Goal: Book appointment/travel/reservation

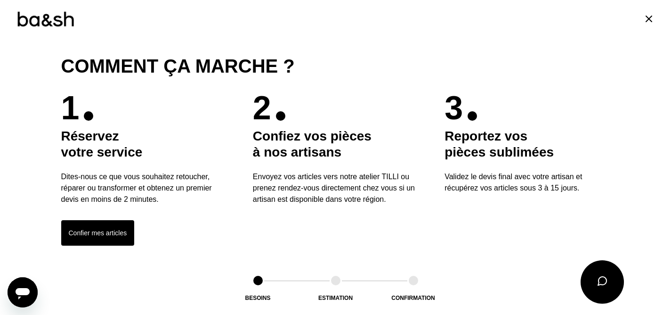
scroll to position [211, 0]
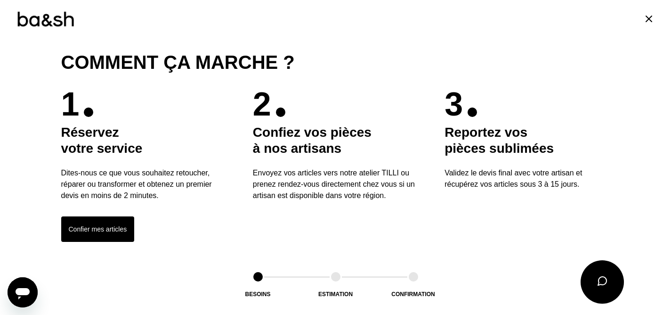
click at [115, 228] on button "Confier mes articles" at bounding box center [97, 228] width 73 height 25
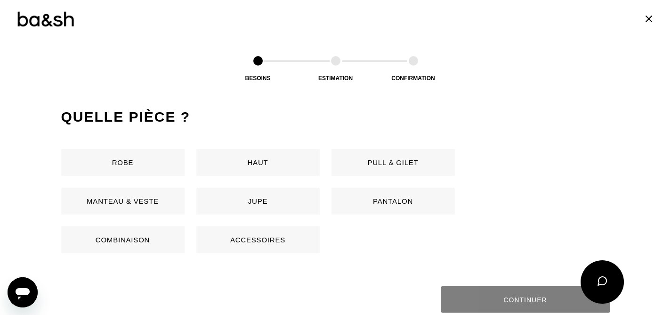
scroll to position [446, 0]
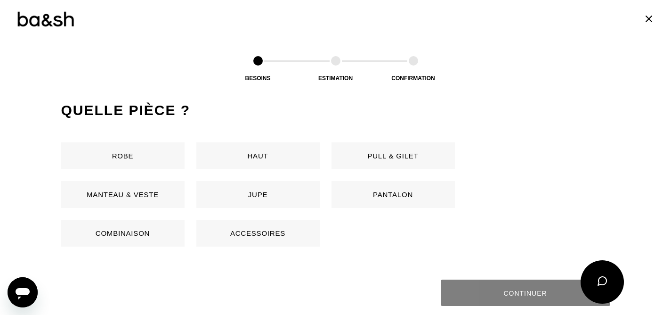
click at [383, 195] on button "Pantalon" at bounding box center [393, 194] width 123 height 27
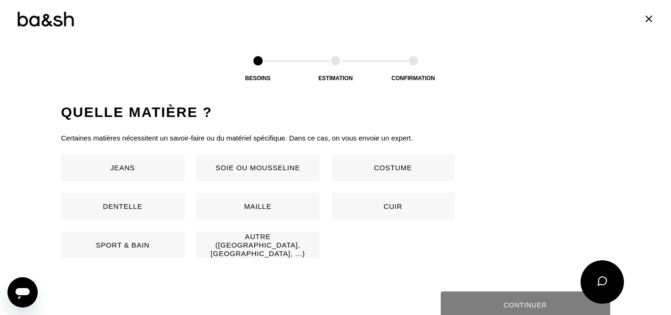
scroll to position [622, 0]
click at [125, 162] on button "Jeans" at bounding box center [122, 166] width 123 height 27
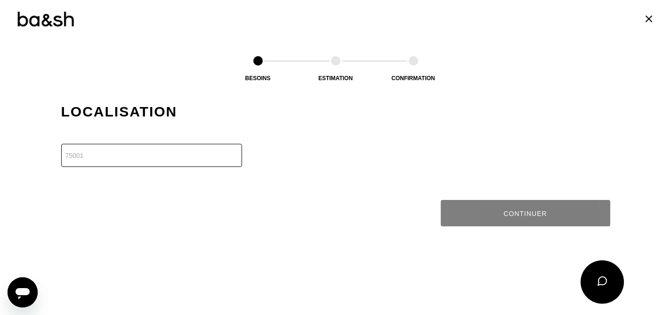
scroll to position [810, 0]
click at [125, 162] on input "number" at bounding box center [151, 154] width 181 height 23
type input "74160"
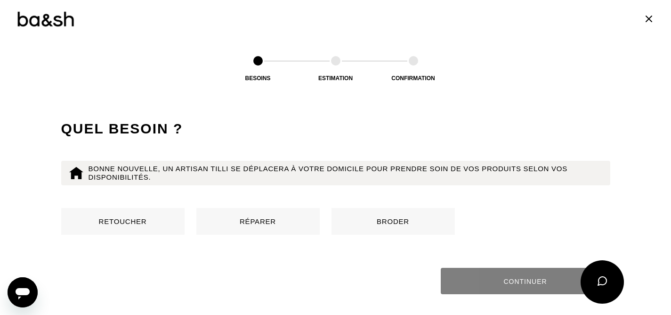
scroll to position [906, 0]
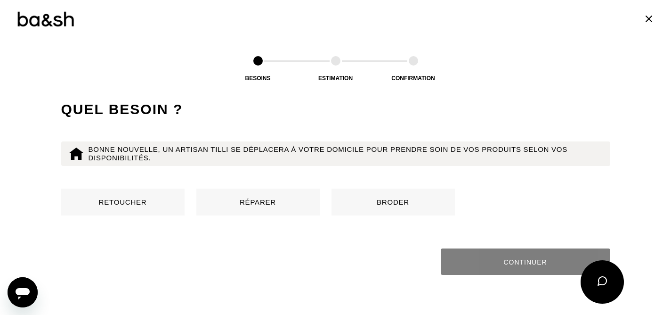
click at [129, 204] on button "Retoucher" at bounding box center [122, 201] width 123 height 27
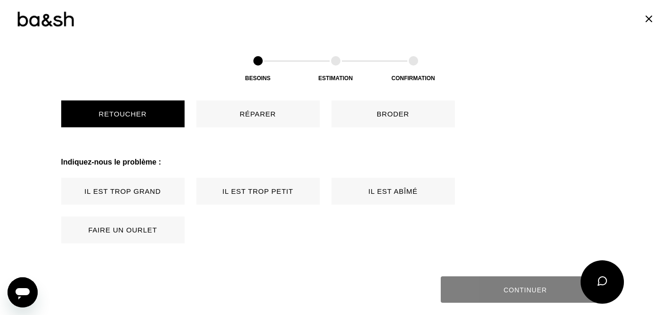
scroll to position [1052, 0]
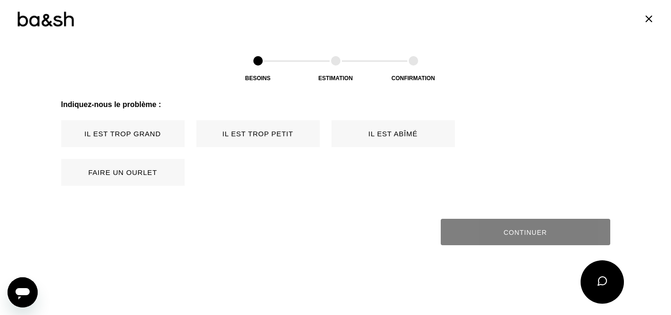
click at [159, 135] on button "Il est trop grand" at bounding box center [122, 133] width 123 height 27
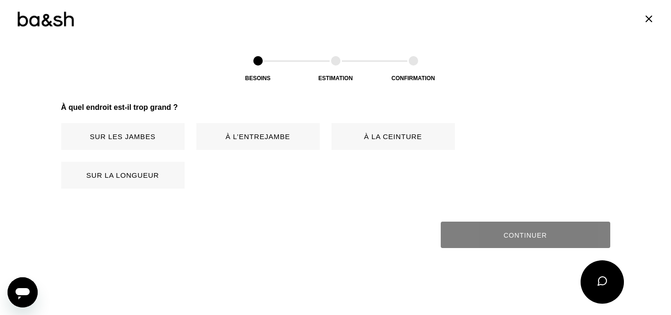
scroll to position [1168, 0]
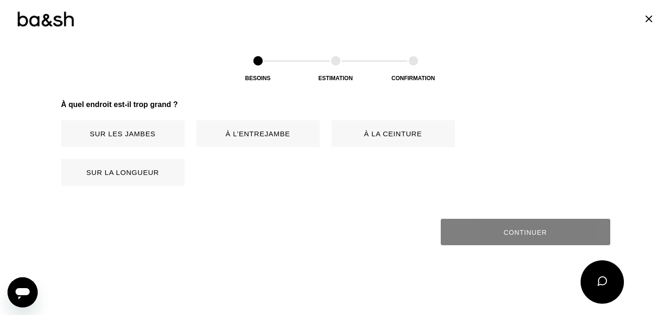
click at [137, 175] on button "Sur la longueur" at bounding box center [122, 172] width 123 height 27
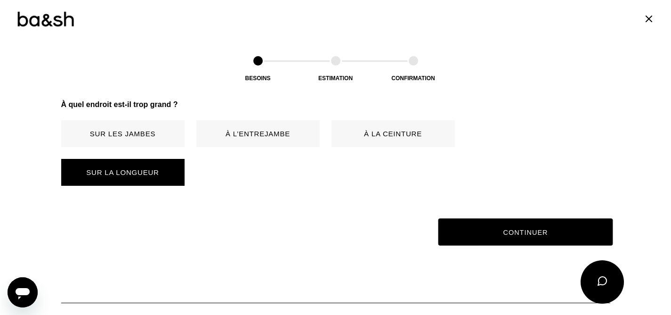
click at [543, 228] on button "Continuer" at bounding box center [525, 232] width 175 height 27
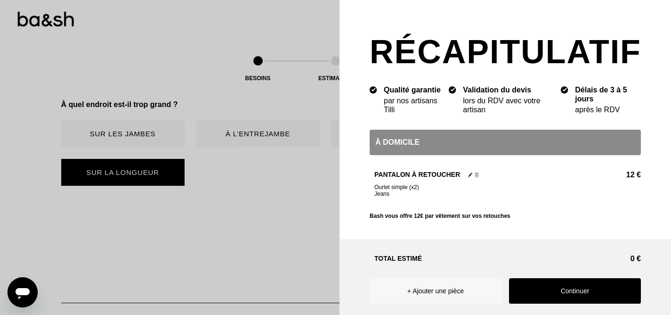
scroll to position [409, 0]
click at [572, 292] on button "Continuer" at bounding box center [575, 290] width 132 height 25
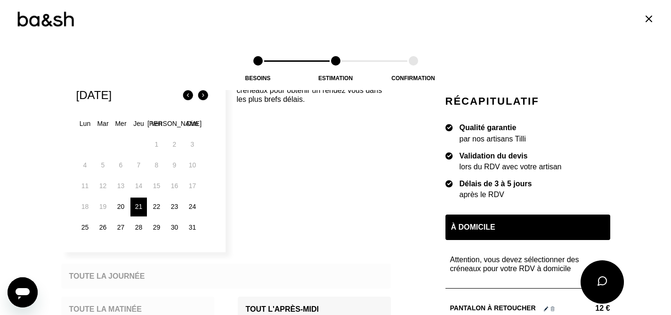
scroll to position [176, 0]
click at [157, 208] on div "22" at bounding box center [156, 205] width 16 height 19
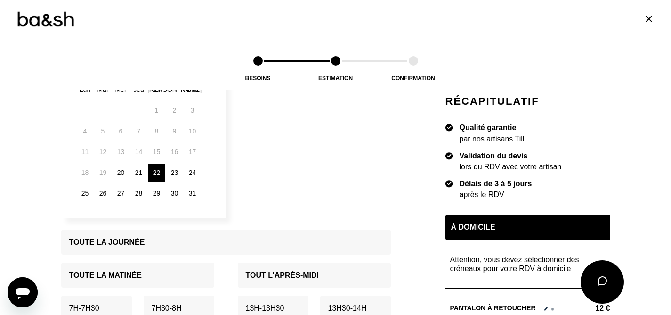
scroll to position [213, 0]
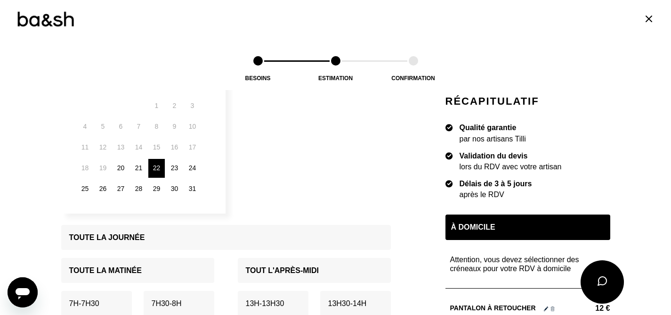
click at [144, 170] on div "21" at bounding box center [138, 168] width 16 height 19
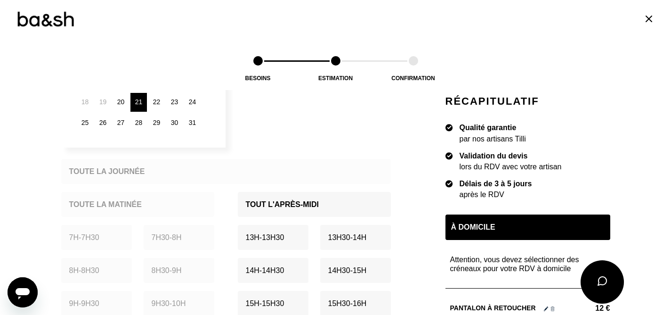
scroll to position [278, 0]
click at [310, 205] on p "Tout l'après-midi" at bounding box center [282, 205] width 73 height 9
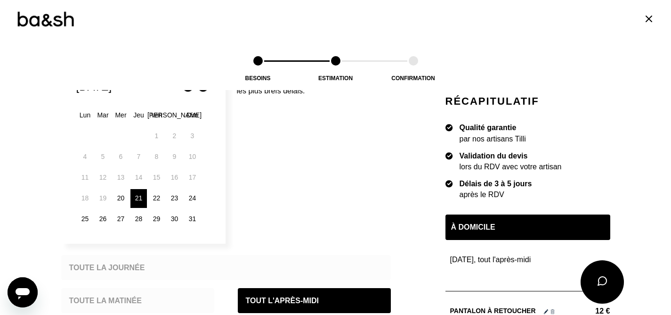
scroll to position [181, 0]
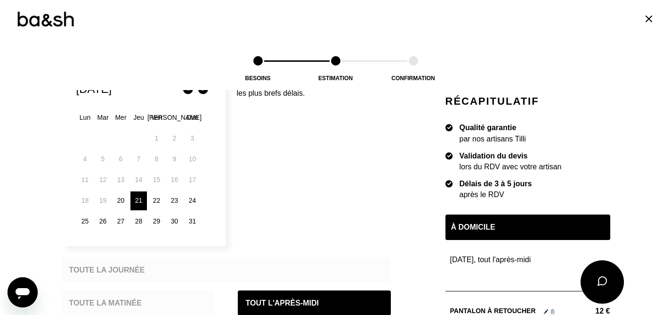
click at [160, 198] on div "22" at bounding box center [156, 200] width 16 height 19
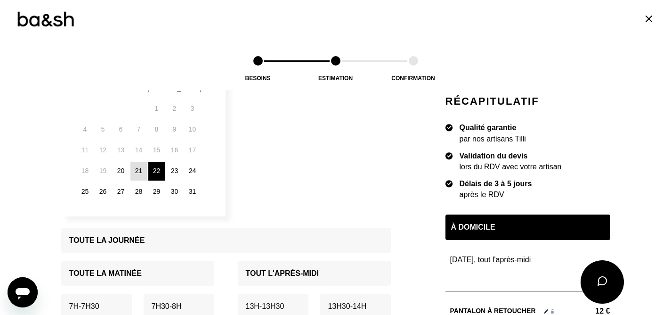
scroll to position [211, 0]
click at [163, 244] on div "Toute la journée" at bounding box center [226, 239] width 330 height 25
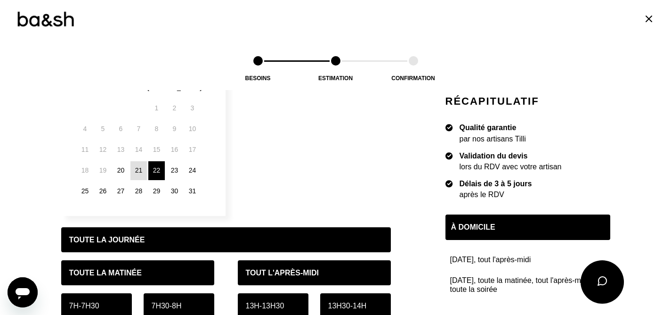
click at [140, 173] on div "21" at bounding box center [138, 170] width 16 height 19
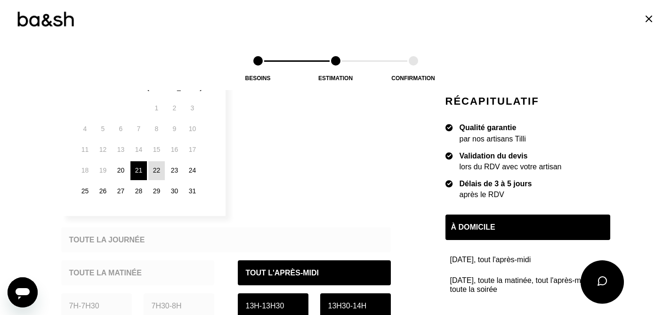
click at [155, 169] on div "22" at bounding box center [156, 170] width 16 height 19
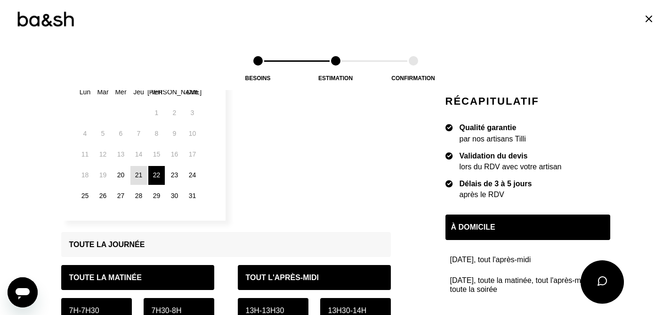
scroll to position [200, 0]
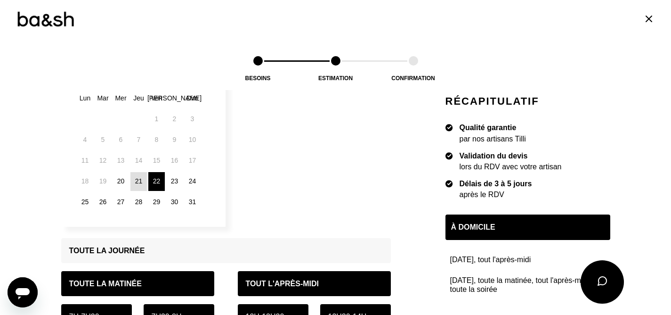
click at [103, 203] on div "26" at bounding box center [103, 202] width 16 height 19
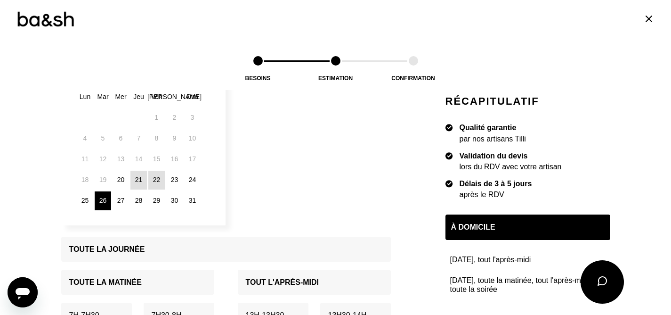
scroll to position [197, 0]
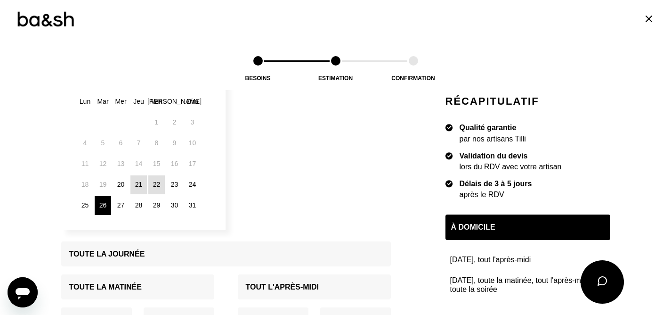
click at [86, 202] on div "25" at bounding box center [85, 205] width 16 height 19
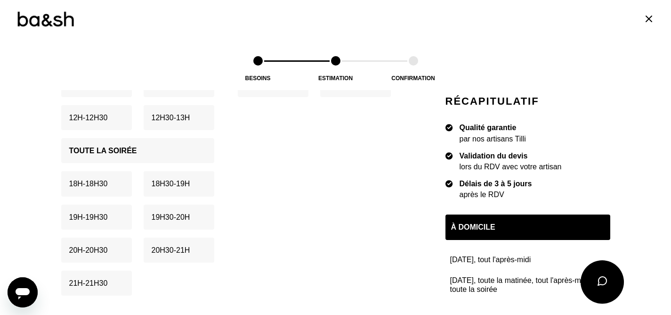
scroll to position [560, 0]
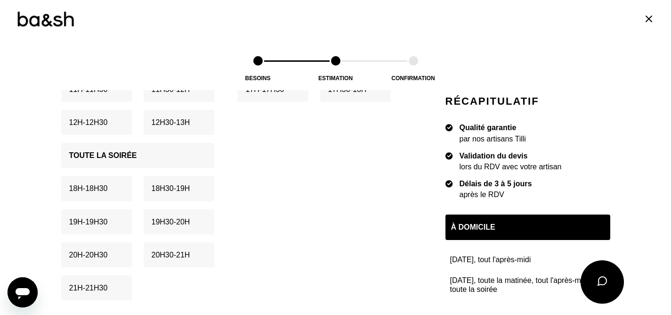
click at [123, 155] on p "Toute la soirée" at bounding box center [103, 155] width 68 height 9
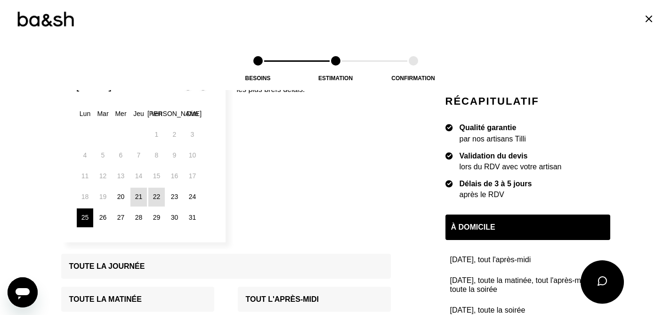
scroll to position [180, 0]
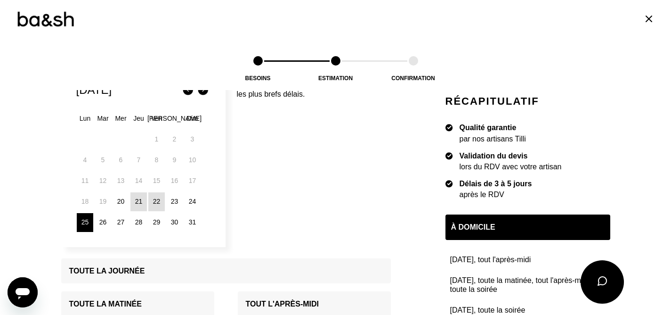
click at [107, 219] on div "26" at bounding box center [103, 222] width 16 height 19
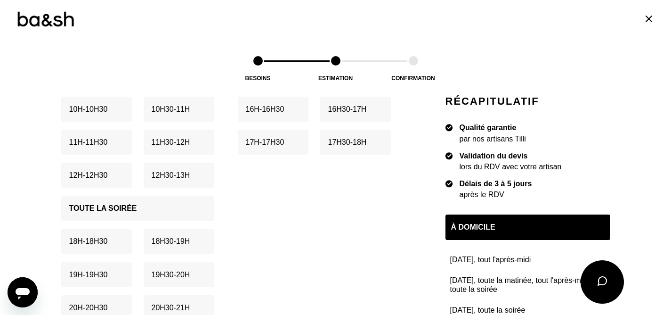
scroll to position [508, 0]
click at [350, 138] on p "17h30 - 18h" at bounding box center [347, 141] width 39 height 9
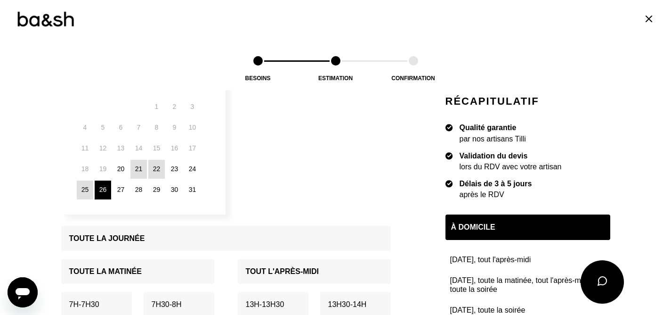
scroll to position [175, 0]
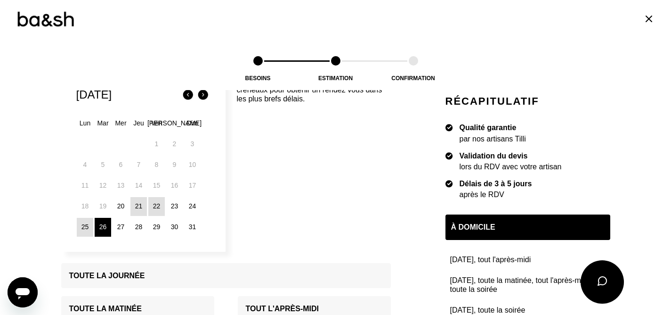
click at [139, 226] on div "28" at bounding box center [138, 227] width 16 height 19
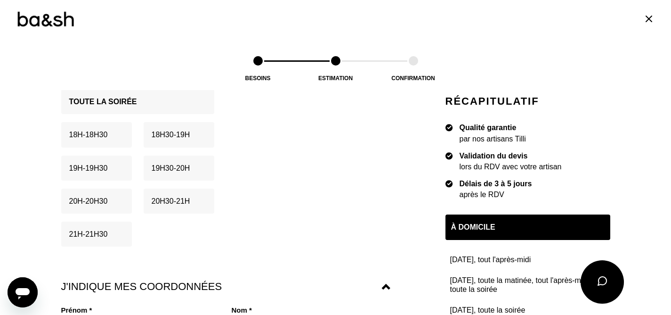
scroll to position [611, 0]
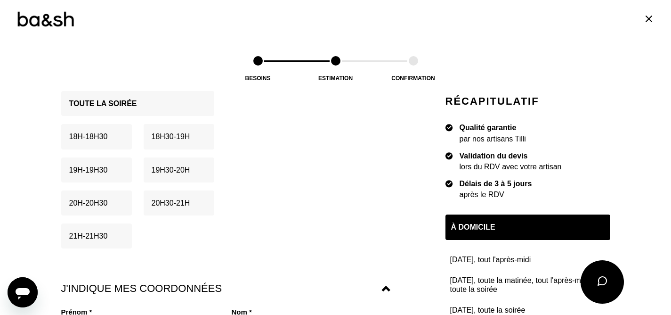
click at [177, 132] on p "18h30 - 19h" at bounding box center [171, 136] width 39 height 9
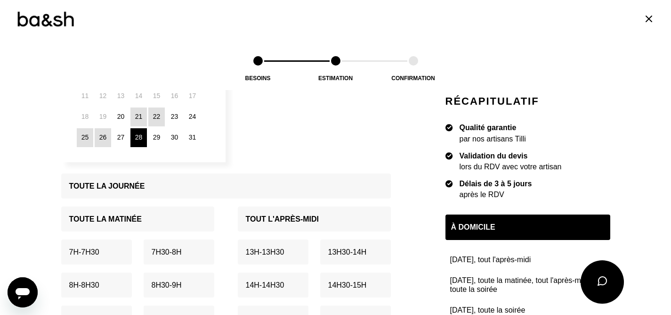
scroll to position [217, 0]
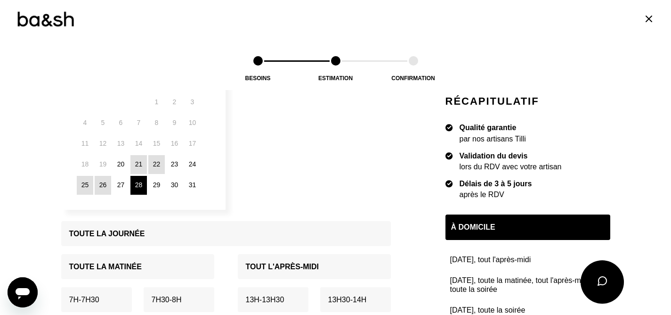
click at [160, 185] on div "29" at bounding box center [156, 185] width 16 height 19
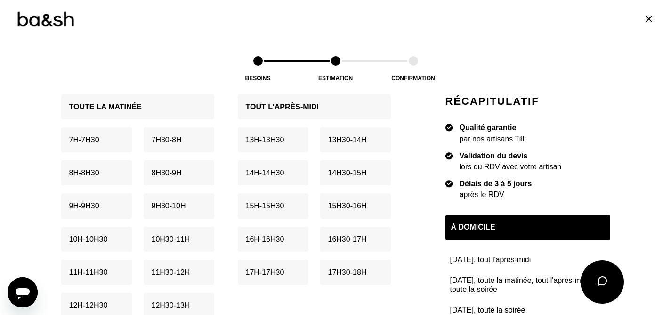
scroll to position [377, 0]
click at [132, 104] on p "Toute la matinée" at bounding box center [105, 106] width 73 height 9
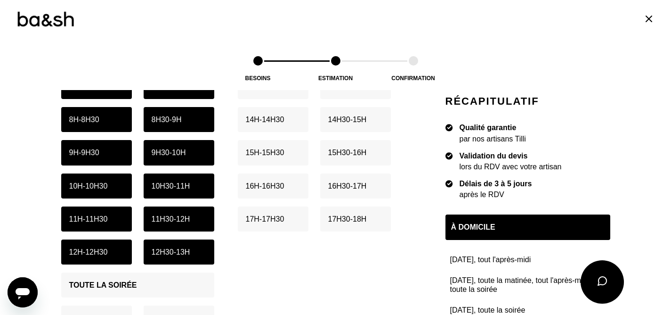
scroll to position [431, 0]
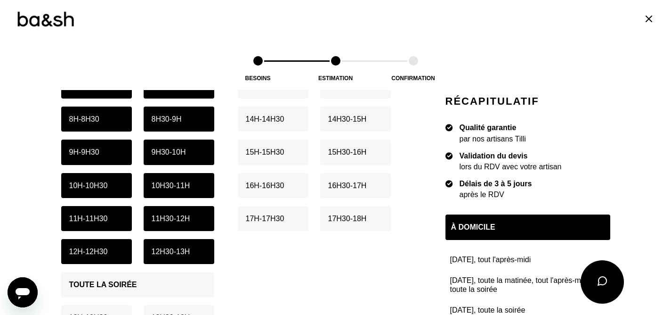
click at [159, 254] on div "12h30 - 13h" at bounding box center [179, 251] width 71 height 25
click at [104, 249] on p "12h - 12h30" at bounding box center [88, 251] width 39 height 9
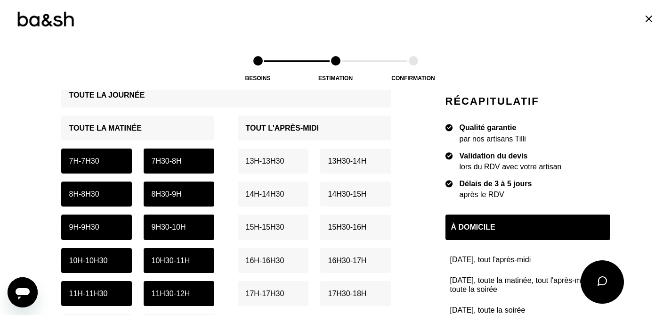
scroll to position [360, 0]
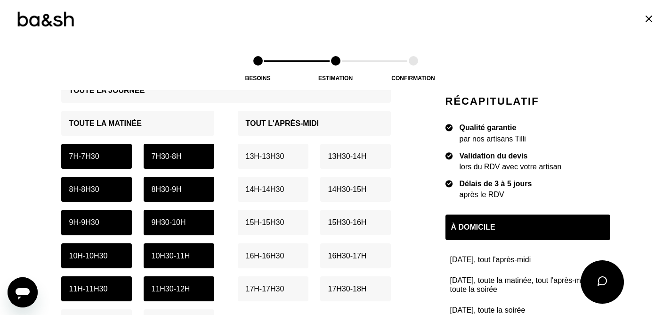
click at [176, 189] on p "8h30 - 9h" at bounding box center [167, 189] width 30 height 9
click at [115, 217] on div "9h - 9h30" at bounding box center [96, 222] width 71 height 25
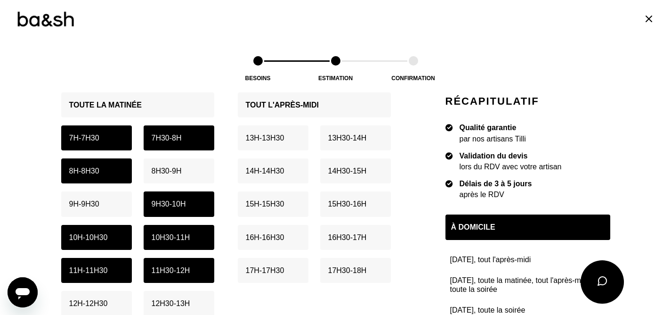
scroll to position [383, 0]
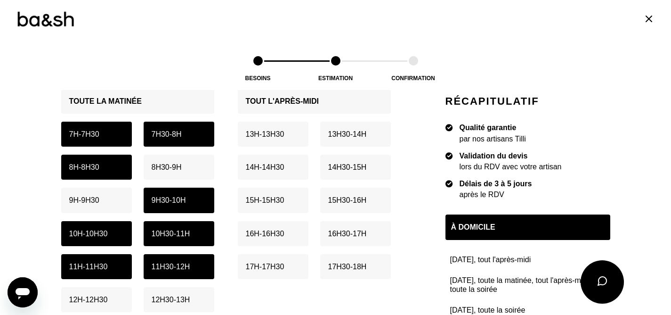
click at [281, 197] on p "15h - 15h30" at bounding box center [265, 199] width 39 height 9
click at [336, 195] on p "15h30 - 16h" at bounding box center [347, 199] width 39 height 9
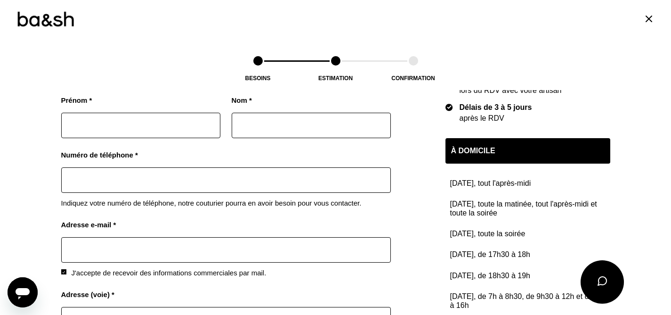
scroll to position [791, 0]
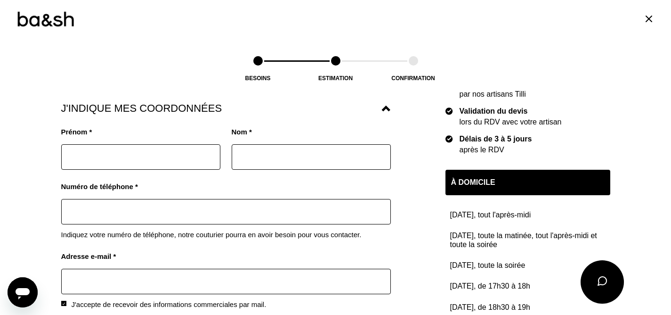
click at [187, 149] on input "text" at bounding box center [140, 156] width 159 height 25
type input "[PERSON_NAME]"
click at [301, 151] on input "text" at bounding box center [311, 156] width 159 height 25
type input "MERLET"
click at [192, 204] on input "text" at bounding box center [226, 211] width 330 height 25
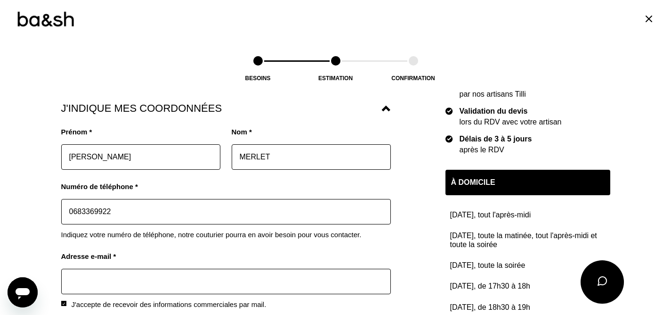
type input "0683369922"
click at [155, 273] on input "text" at bounding box center [226, 281] width 330 height 25
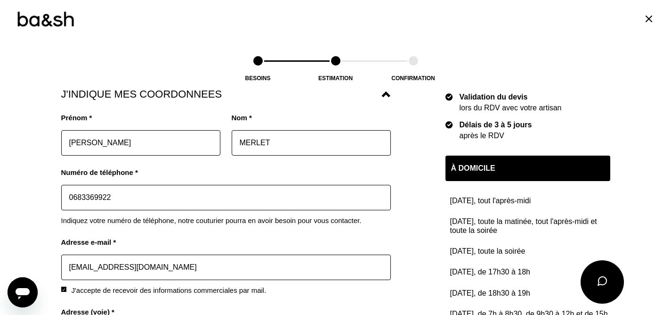
scroll to position [811, 0]
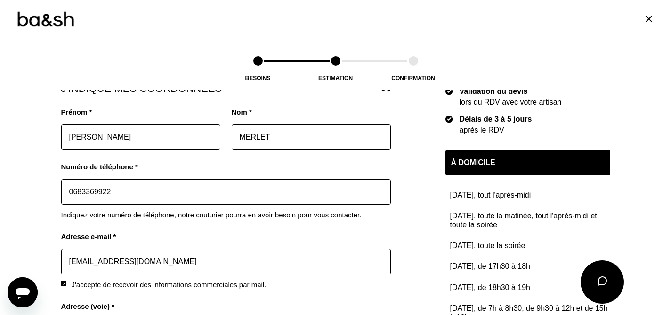
type input "[EMAIL_ADDRESS][DOMAIN_NAME]"
click at [65, 282] on img at bounding box center [63, 283] width 3 height 3
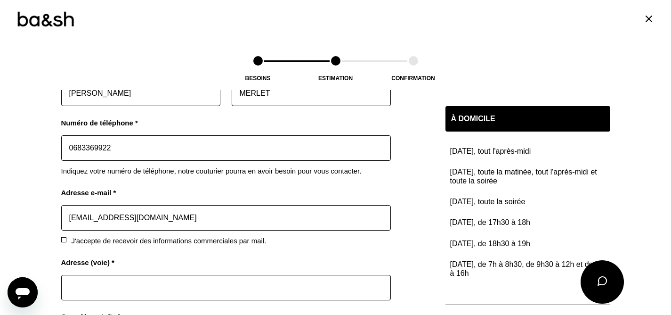
scroll to position [855, 0]
click at [94, 277] on input "text" at bounding box center [226, 286] width 330 height 25
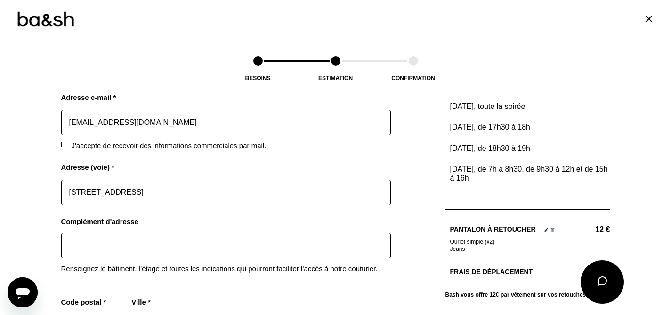
scroll to position [1015, 0]
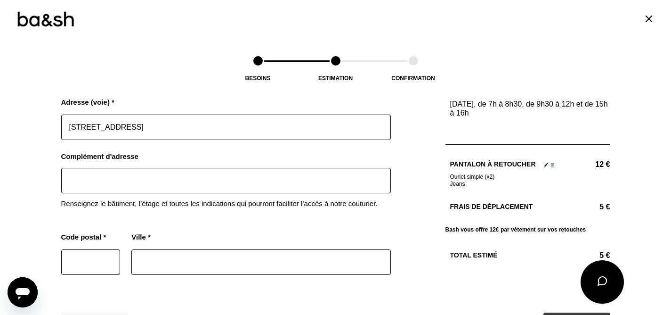
type input "[STREET_ADDRESS]"
click at [103, 258] on input "text" at bounding box center [90, 261] width 59 height 25
type input "74160"
click at [183, 252] on input "text" at bounding box center [260, 261] width 259 height 25
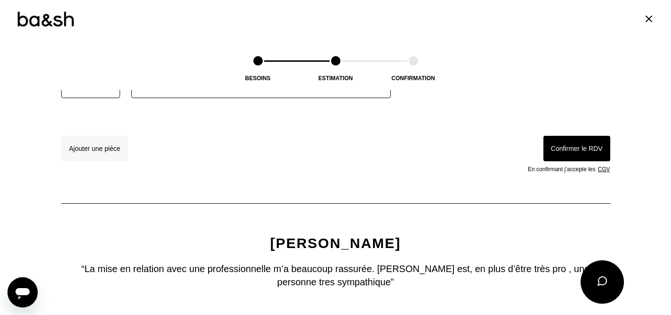
scroll to position [1174, 0]
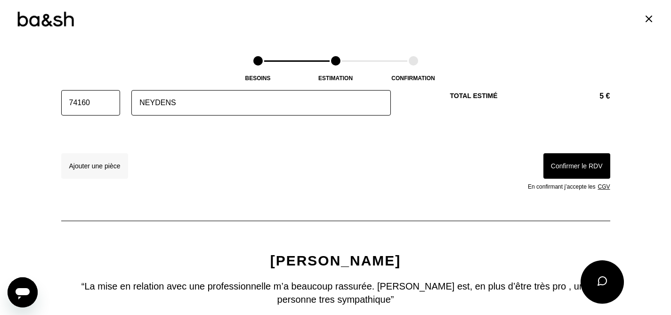
type input "NEYDENS"
click at [571, 163] on button "Confirmer le RDV" at bounding box center [577, 165] width 67 height 25
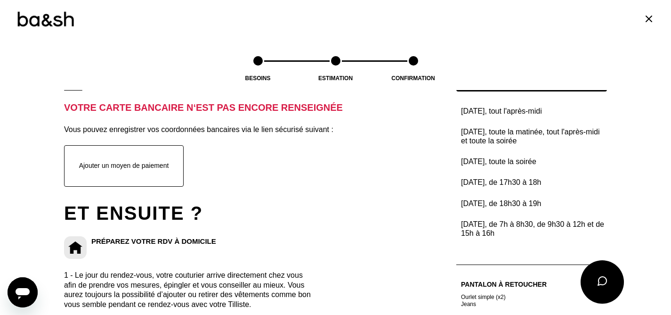
scroll to position [277, 0]
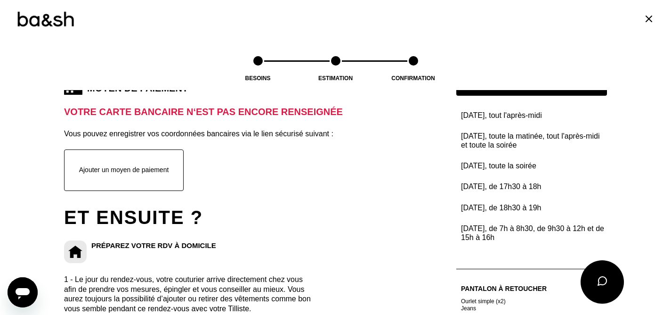
click at [162, 170] on button "Ajouter un moyen de paiement" at bounding box center [124, 169] width 120 height 41
